Goal: Information Seeking & Learning: Learn about a topic

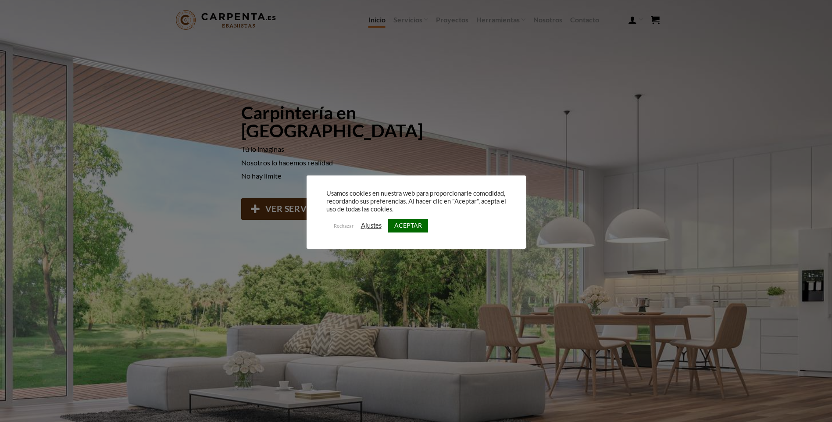
click at [413, 225] on link "ACEPTAR" at bounding box center [408, 226] width 40 height 14
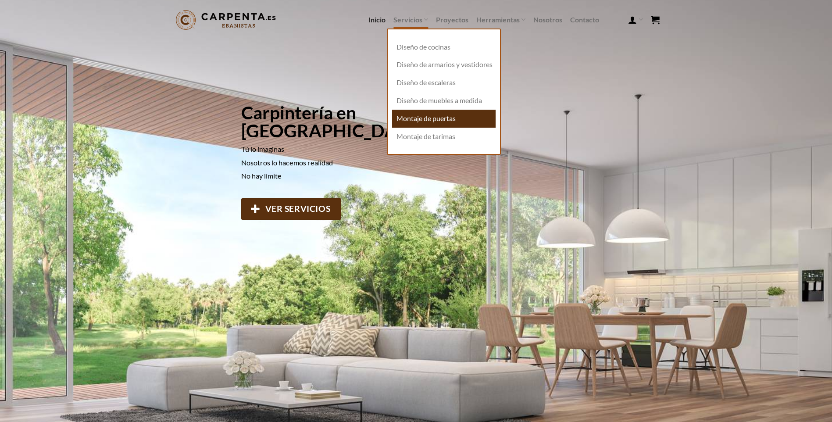
click at [447, 126] on link "Montaje de puertas" at bounding box center [444, 119] width 104 height 18
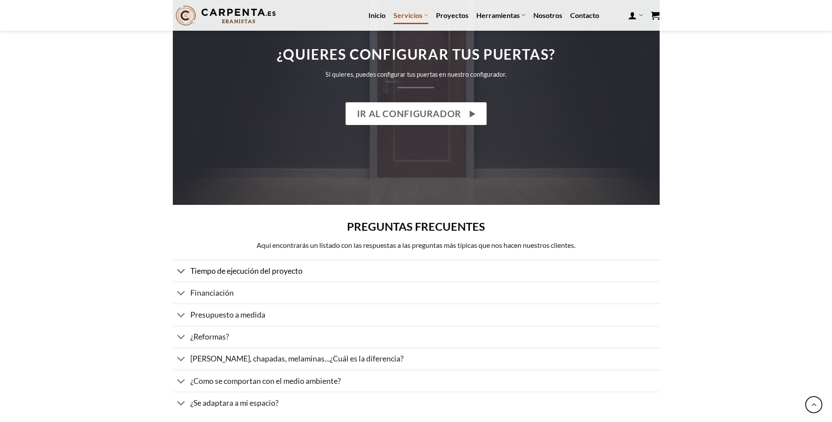
scroll to position [921, 0]
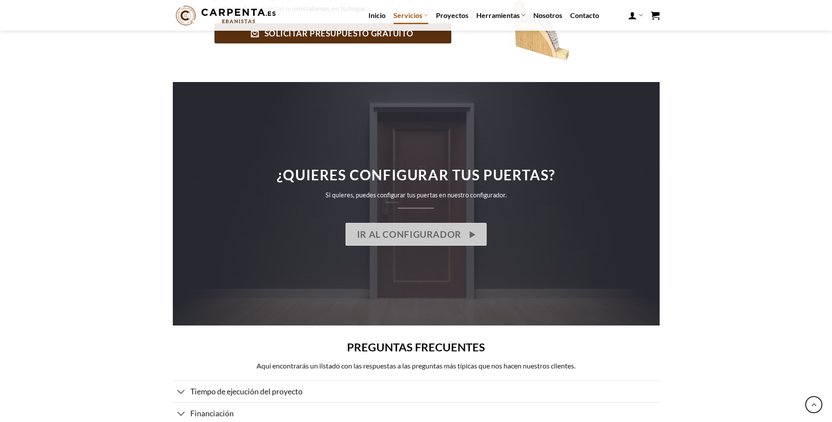
click at [433, 228] on span "IR AL CONFIGURADOR" at bounding box center [409, 234] width 104 height 14
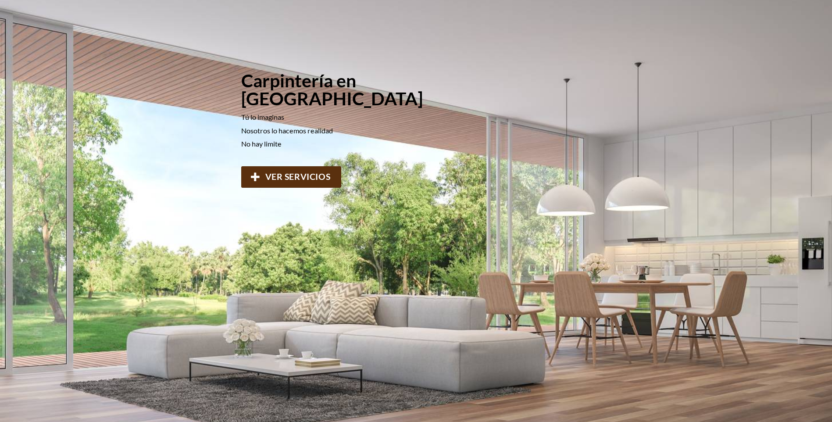
scroll to position [88, 0]
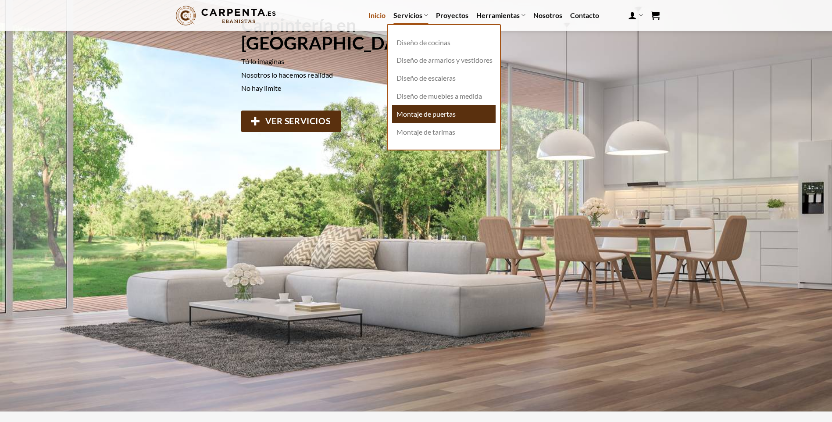
click at [441, 120] on link "Montaje de puertas" at bounding box center [444, 114] width 104 height 18
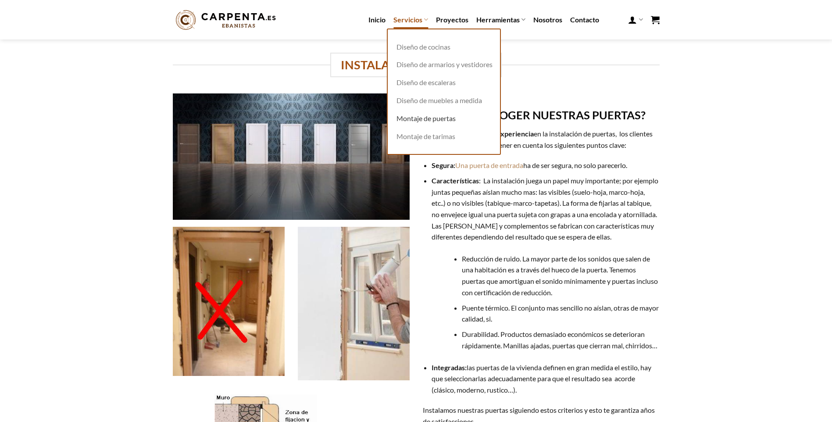
click at [424, 15] on icon at bounding box center [426, 19] width 4 height 8
click at [443, 143] on link "Montaje de tarimas" at bounding box center [444, 137] width 104 height 18
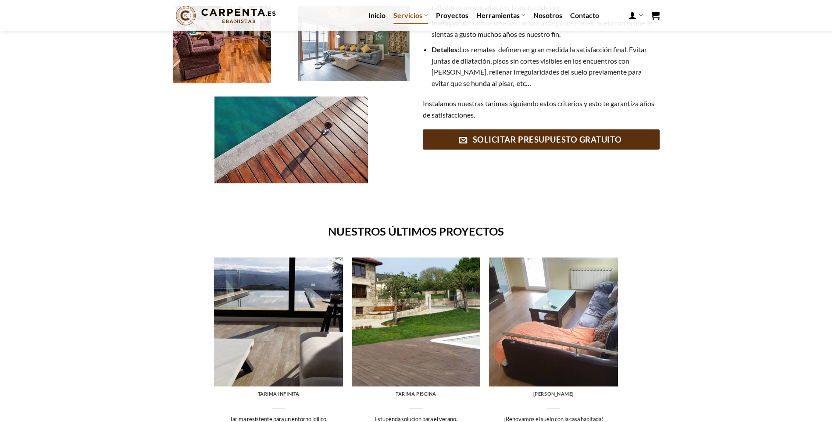
scroll to position [307, 0]
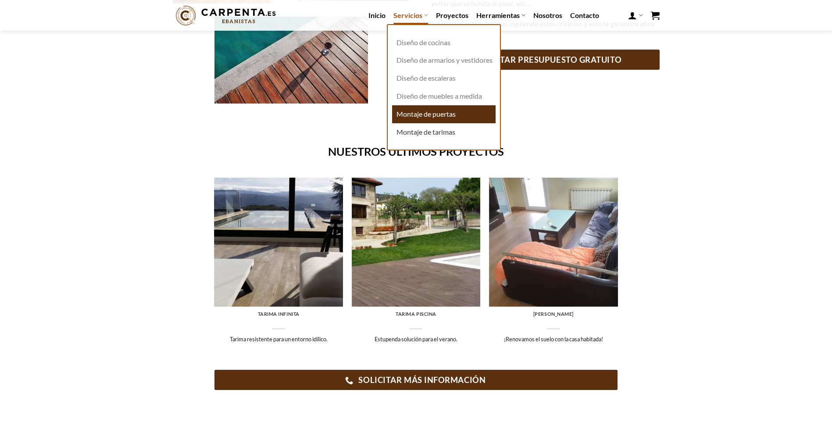
click at [442, 118] on link "Montaje de puertas" at bounding box center [444, 114] width 104 height 18
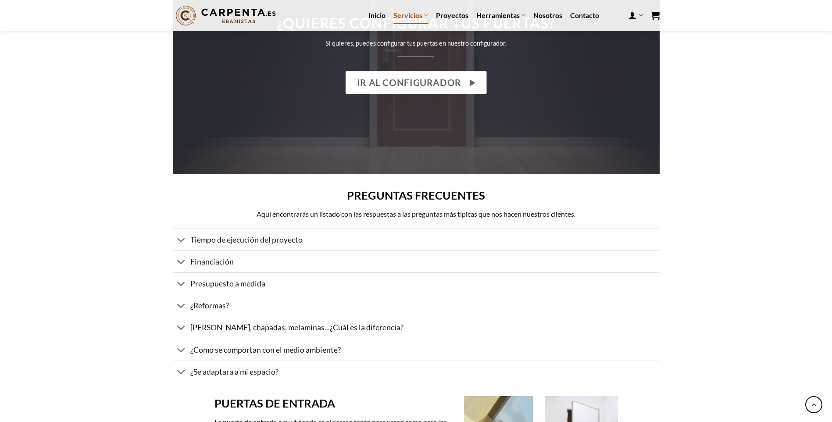
scroll to position [1184, 0]
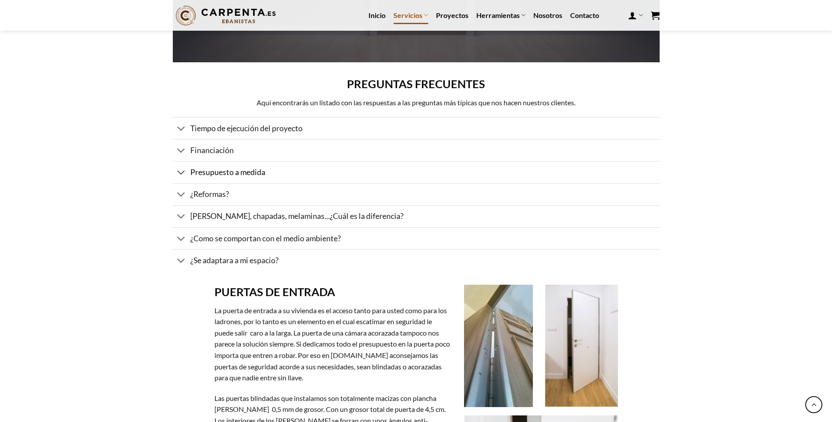
click at [235, 169] on span "Presupuesto a medida" at bounding box center [227, 172] width 75 height 9
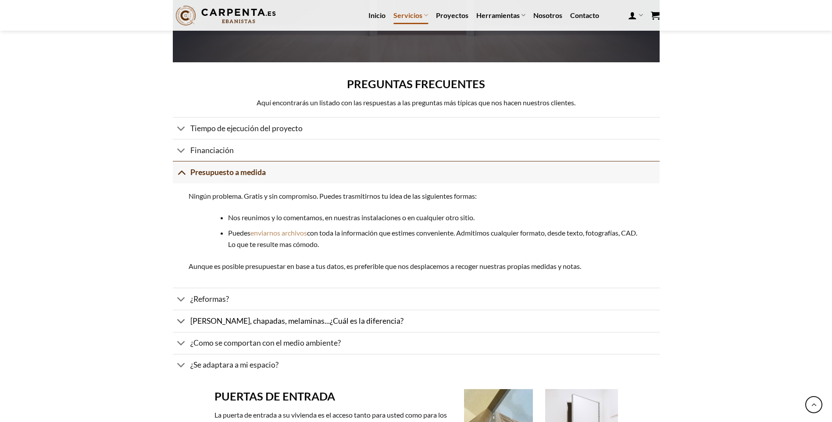
click at [389, 323] on span "[PERSON_NAME], chapadas, melaminas...¿Cuál es la diferencia?" at bounding box center [296, 320] width 213 height 9
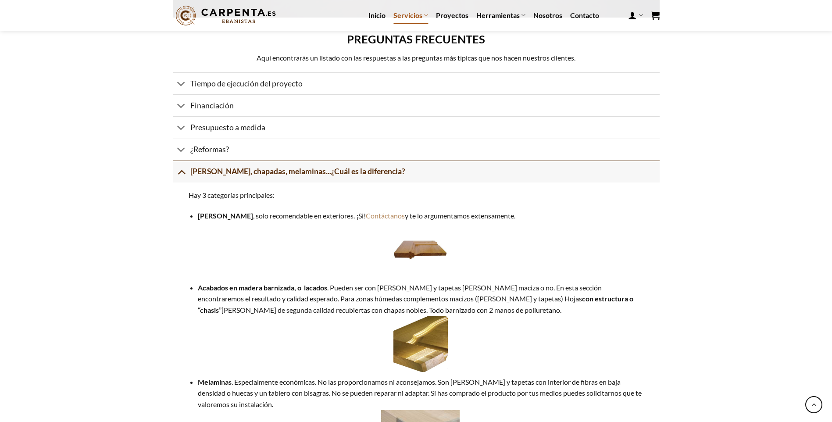
scroll to position [1228, 0]
click at [182, 172] on icon at bounding box center [181, 172] width 9 height 16
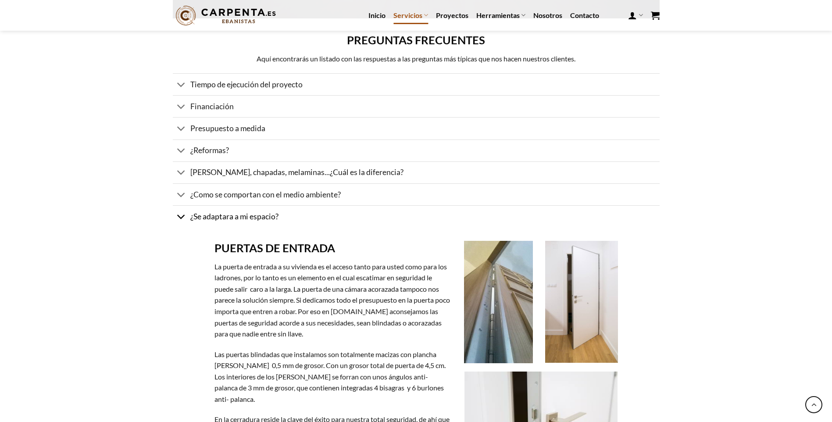
click at [182, 214] on icon at bounding box center [181, 217] width 9 height 16
